Goal: Task Accomplishment & Management: Manage account settings

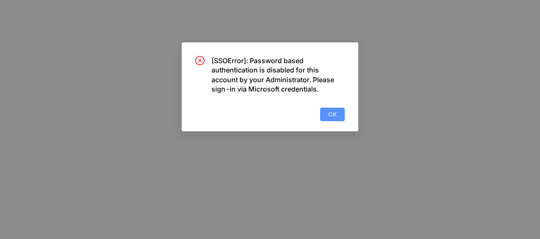
click at [333, 114] on span "OK" at bounding box center [332, 114] width 8 height 9
